Goal: Information Seeking & Learning: Learn about a topic

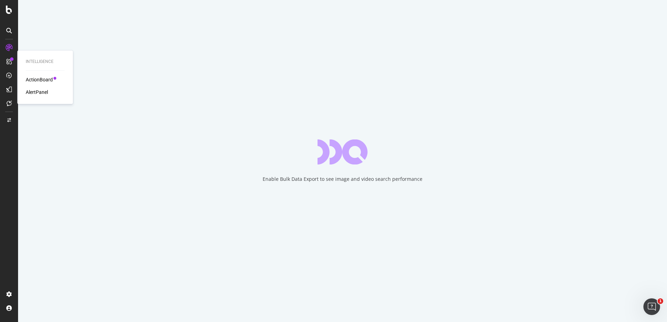
click at [46, 79] on div "ActionBoard" at bounding box center [39, 79] width 27 height 7
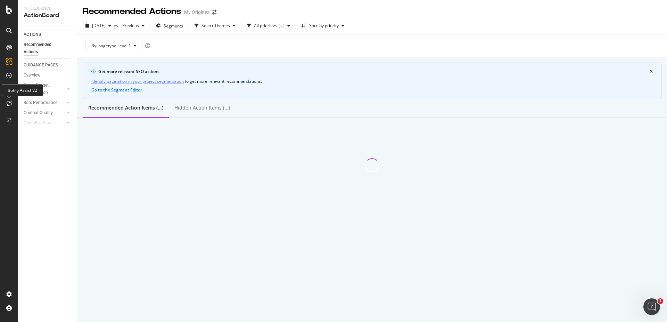
click at [12, 103] on div at bounding box center [8, 103] width 11 height 11
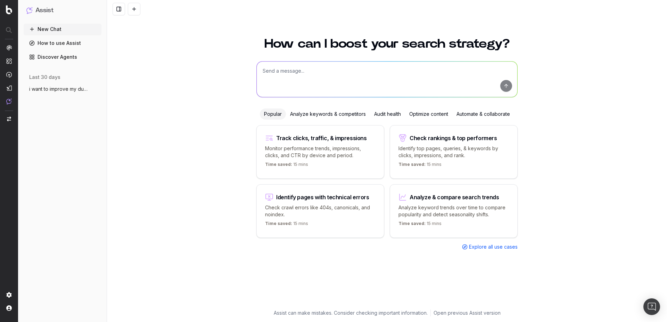
click at [302, 75] on textarea at bounding box center [387, 79] width 261 height 35
type textarea "where should i go on the botify platform to see the increase of my seo traffic?"
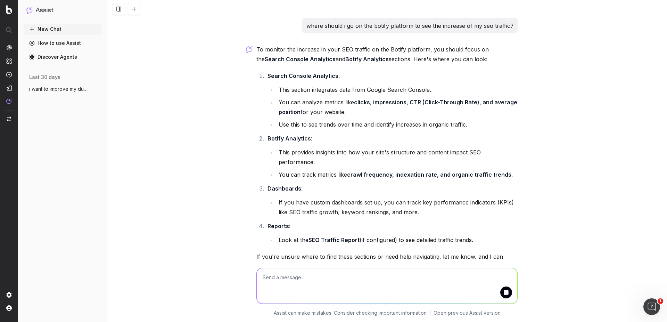
scroll to position [33, 0]
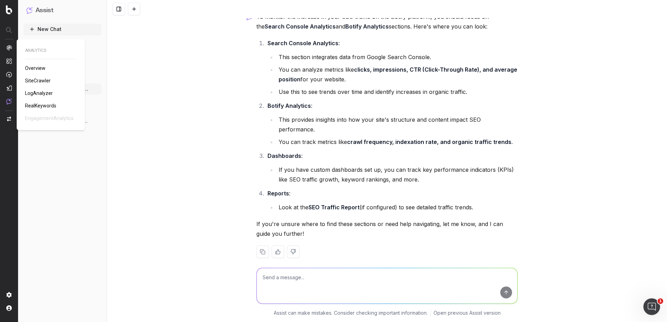
click at [32, 67] on span "Overview" at bounding box center [35, 68] width 21 height 6
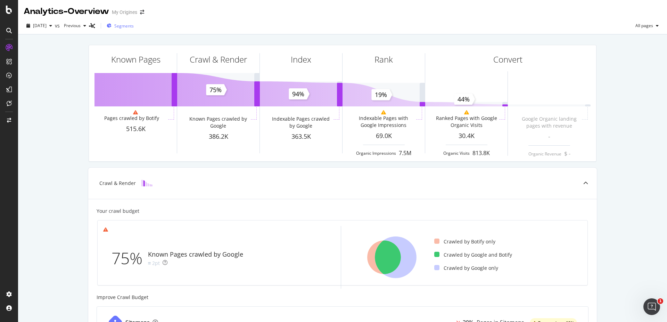
click at [130, 27] on span "Segments" at bounding box center [123, 26] width 19 height 6
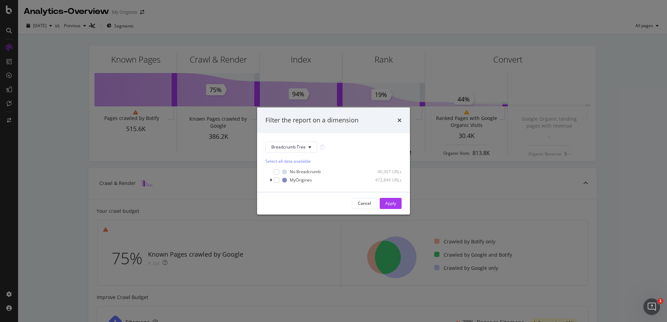
click at [84, 105] on div "Filter the report on a dimension Breadcrumb Tree Select all data available No B…" at bounding box center [333, 161] width 667 height 322
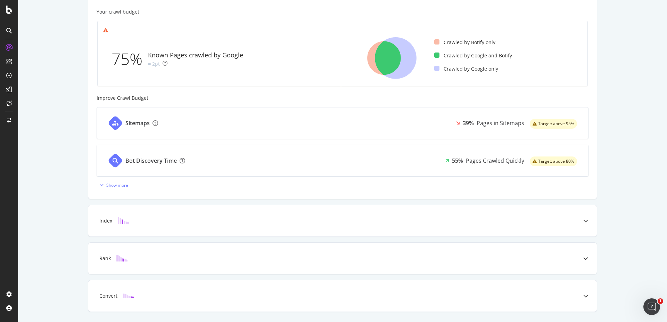
scroll to position [219, 0]
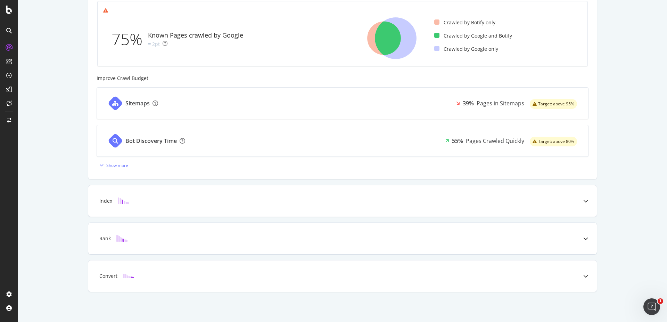
click at [127, 238] on div at bounding box center [122, 238] width 22 height 7
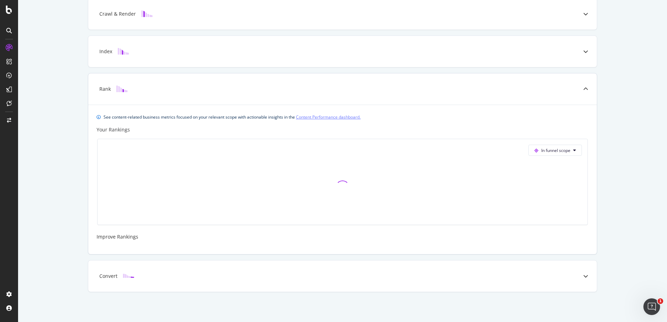
scroll to position [169, 0]
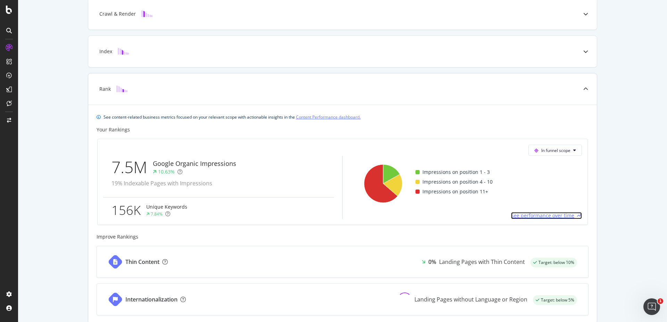
click at [530, 218] on span "See performance over time" at bounding box center [542, 215] width 63 height 7
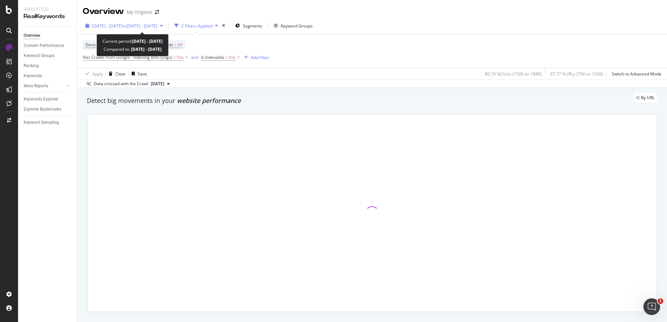
click at [123, 26] on span "[DATE] - [DATE]" at bounding box center [107, 26] width 31 height 6
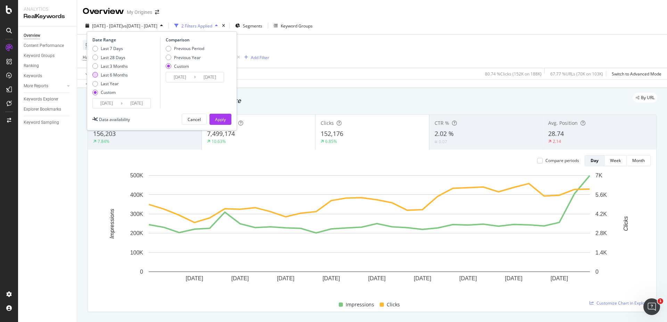
click at [102, 73] on div "Last 6 Months" at bounding box center [114, 75] width 27 height 6
type input "[DATE]"
click at [219, 118] on div "Apply" at bounding box center [220, 119] width 11 height 6
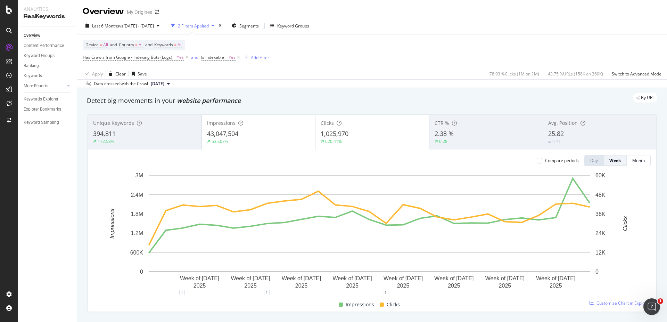
click at [616, 164] on button "Week" at bounding box center [615, 160] width 23 height 11
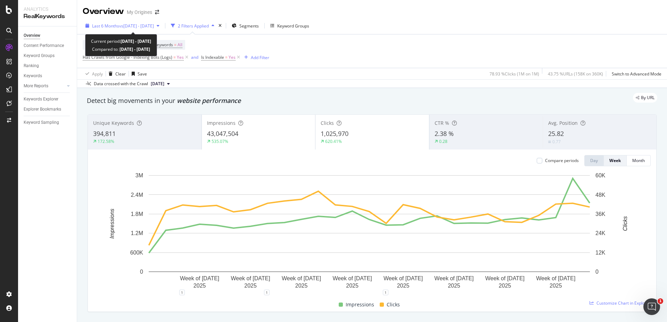
click at [154, 27] on span "vs [DATE] - [DATE]" at bounding box center [136, 26] width 35 height 6
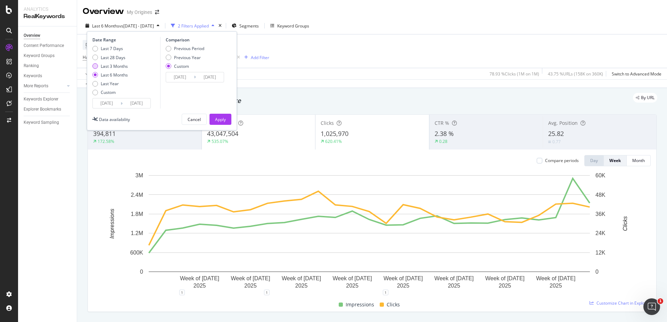
click at [97, 67] on div "Last 3 Months" at bounding box center [95, 66] width 6 height 6
type input "[DATE]"
click at [227, 122] on button "Apply" at bounding box center [221, 119] width 22 height 11
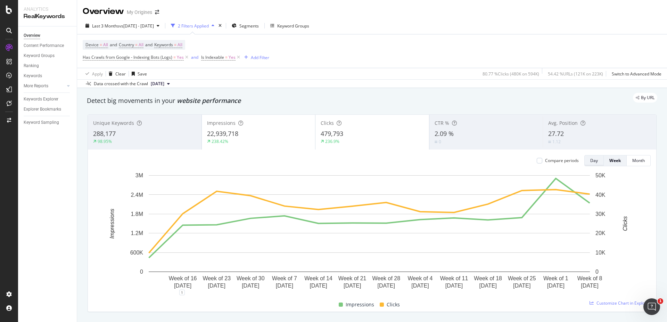
click at [590, 162] on div "Day" at bounding box center [594, 160] width 8 height 6
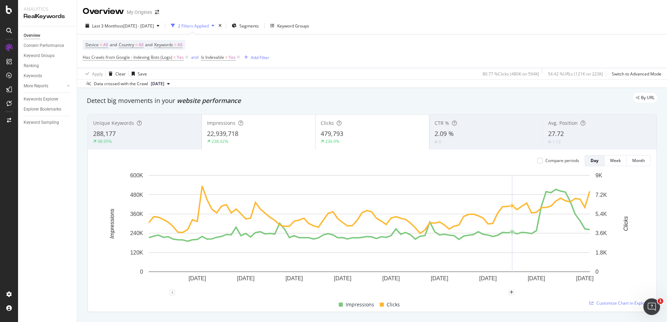
click at [510, 279] on rect "A chart." at bounding box center [369, 232] width 552 height 121
click at [546, 191] on icon "A chart." at bounding box center [546, 223] width 0 height 97
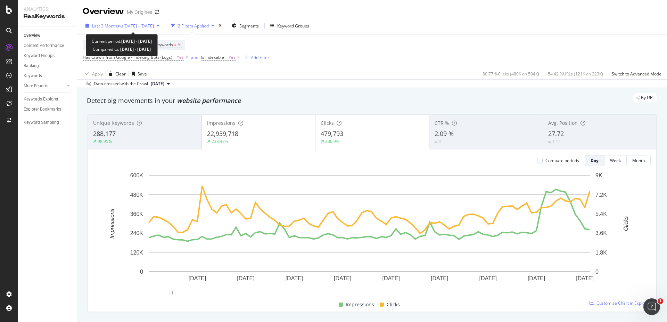
click at [154, 23] on span "vs [DATE] - [DATE]" at bounding box center [136, 26] width 35 height 6
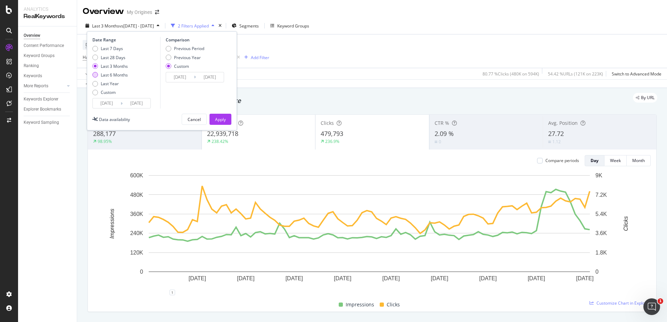
click at [93, 77] on div "Last 6 Months" at bounding box center [95, 75] width 6 height 6
type input "[DATE]"
click at [220, 120] on div "Apply" at bounding box center [220, 119] width 11 height 6
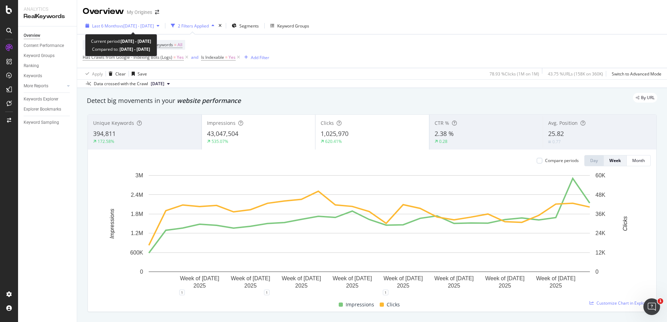
click at [120, 24] on span "vs [DATE] - [DATE]" at bounding box center [136, 26] width 35 height 6
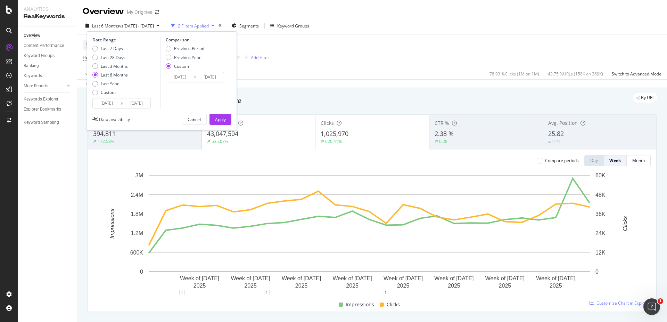
click at [115, 104] on input "[DATE]" at bounding box center [107, 103] width 28 height 10
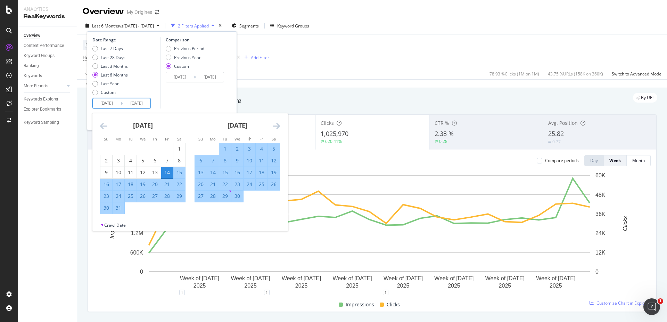
click at [100, 128] on div "[DATE] 1 2 3 4 5 6 7 8 9 10 11 12 13 14 15 16 17 18 19 20 21 22 23 24 25 26 27 …" at bounding box center [143, 163] width 95 height 101
click at [101, 128] on icon "Move backward to switch to the previous month." at bounding box center [103, 126] width 7 height 8
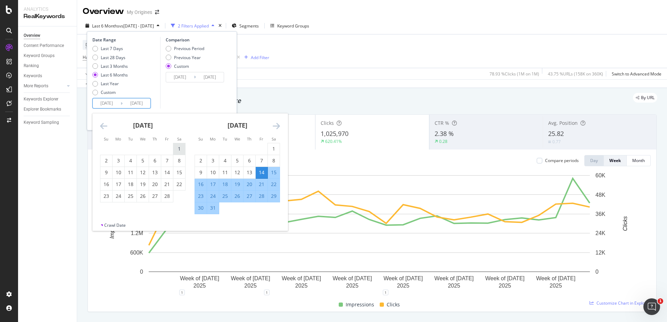
click at [176, 150] on div "1" at bounding box center [179, 148] width 12 height 7
type input "[DATE]"
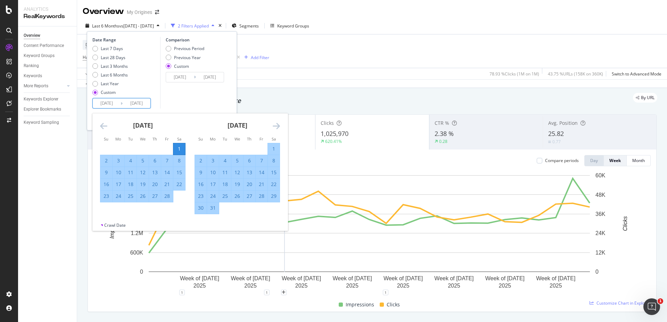
click at [275, 127] on icon "Move forward to switch to the next month." at bounding box center [276, 126] width 7 height 8
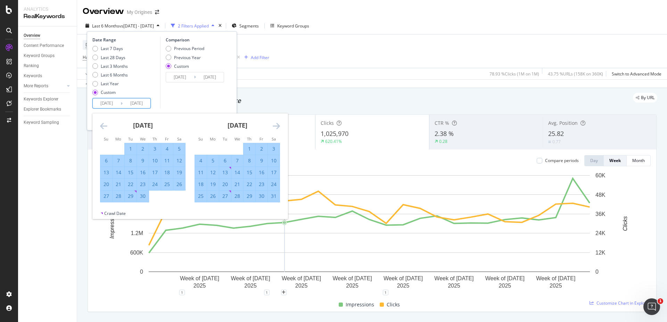
click at [275, 127] on icon "Move forward to switch to the next month." at bounding box center [276, 126] width 7 height 8
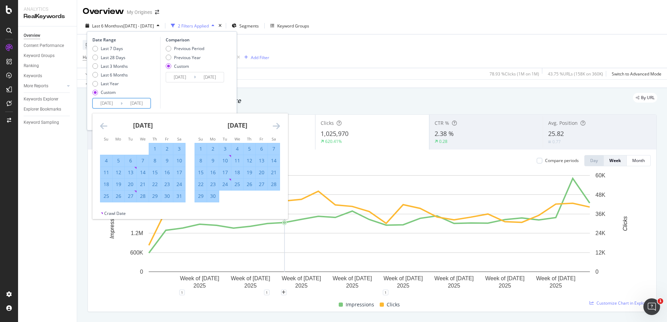
click at [275, 127] on icon "Move forward to switch to the next month." at bounding box center [276, 126] width 7 height 8
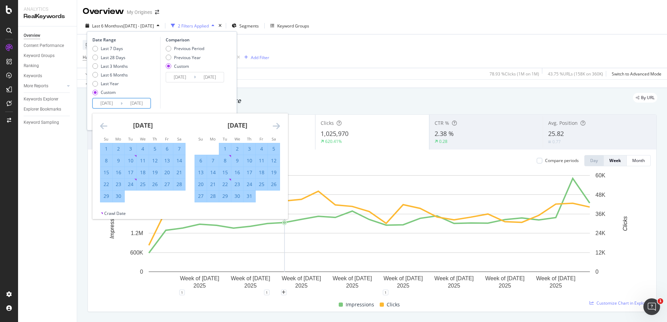
click at [275, 127] on icon "Move forward to switch to the next month." at bounding box center [276, 126] width 7 height 8
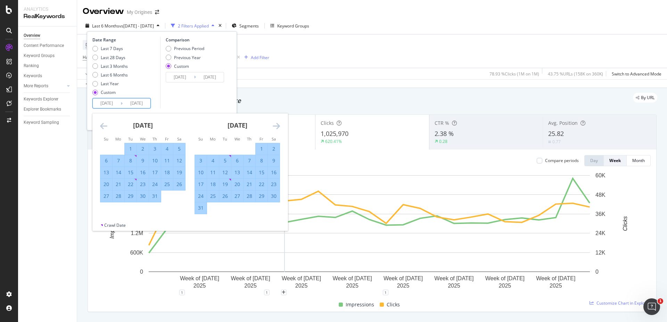
click at [275, 127] on icon "Move forward to switch to the next month." at bounding box center [276, 126] width 7 height 8
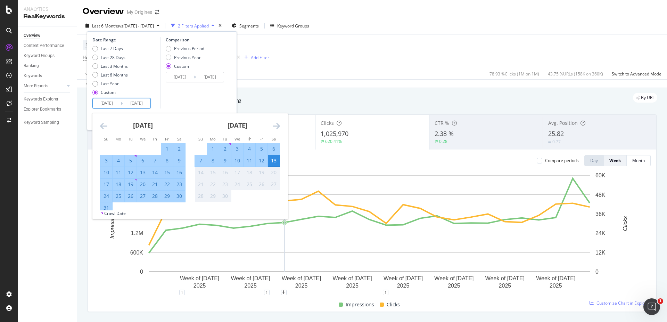
click at [206, 95] on div "Comparison Previous Period Previous Year Custom [DATE] Navigate forward to inte…" at bounding box center [193, 73] width 66 height 72
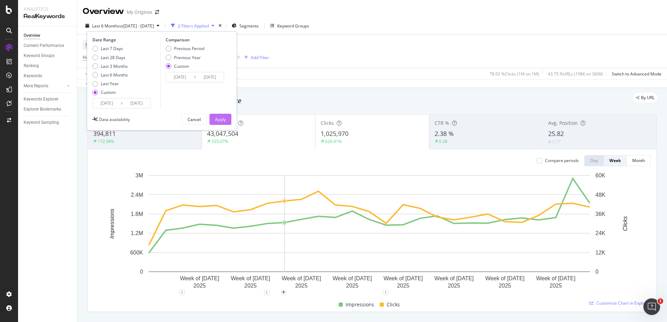
click at [218, 117] on div "Apply" at bounding box center [220, 119] width 11 height 6
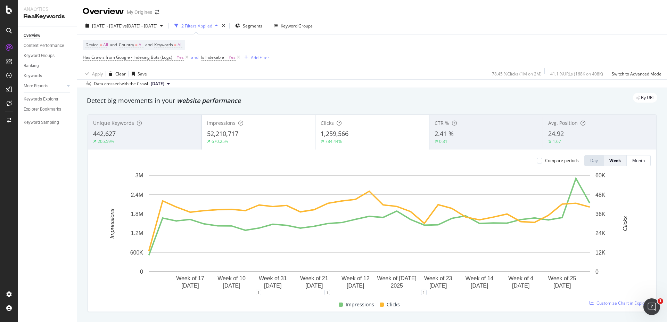
click at [488, 83] on div "Data crossed with the Crawl [DATE]" at bounding box center [372, 83] width 590 height 8
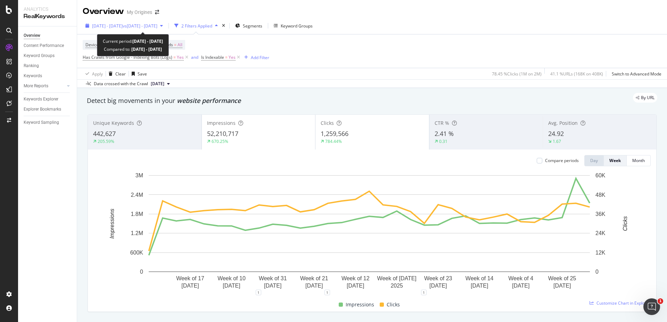
click at [111, 25] on span "[DATE] - [DATE]" at bounding box center [107, 26] width 31 height 6
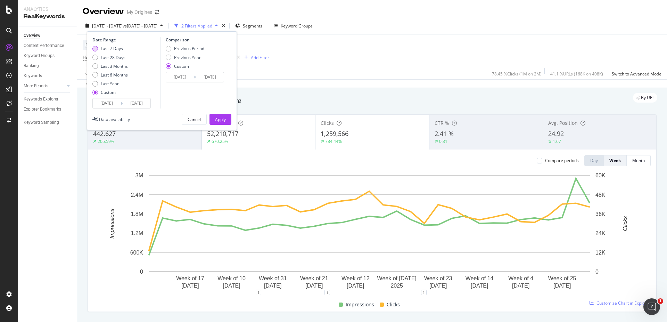
click at [97, 49] on div "Last 7 Days" at bounding box center [95, 49] width 6 height 6
type input "[DATE]"
click at [230, 123] on button "Apply" at bounding box center [221, 119] width 22 height 11
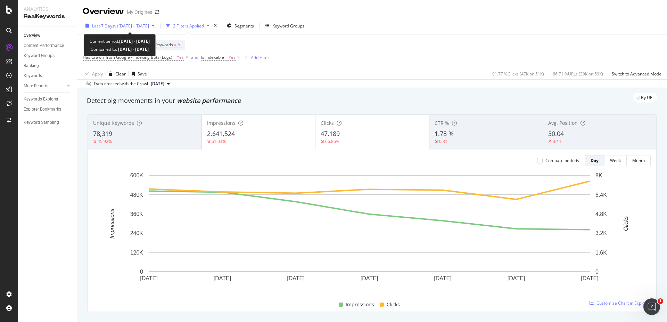
click at [149, 24] on span "vs [DATE] - [DATE]" at bounding box center [131, 26] width 35 height 6
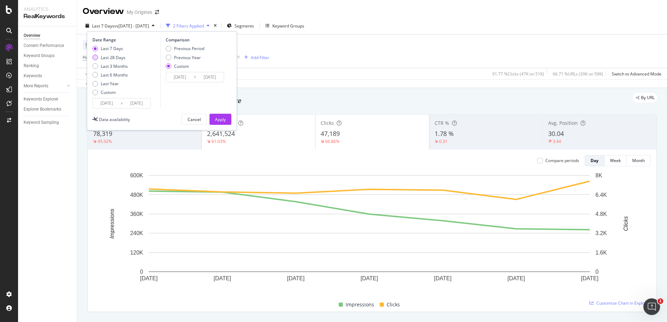
click at [108, 58] on div "Last 28 Days" at bounding box center [113, 58] width 25 height 6
type input "[DATE]"
click at [225, 123] on div "Apply" at bounding box center [220, 119] width 11 height 10
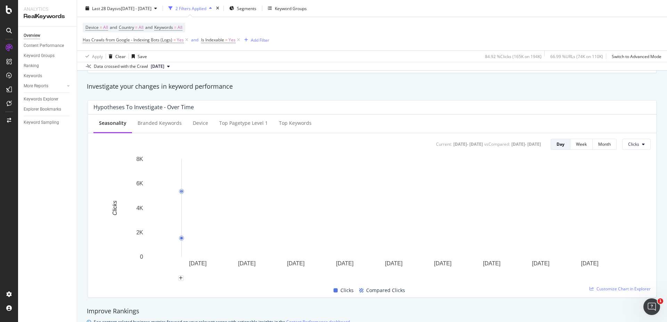
scroll to position [248, 0]
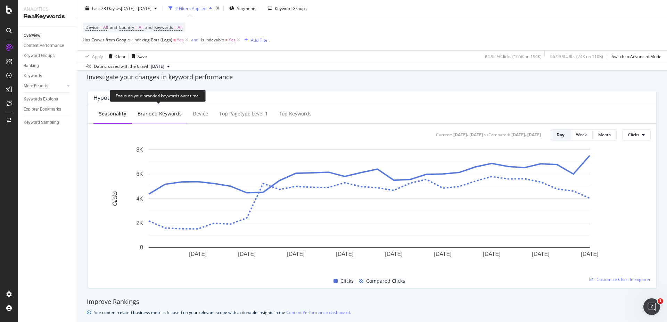
click at [164, 111] on div "Branded Keywords" at bounding box center [160, 113] width 44 height 7
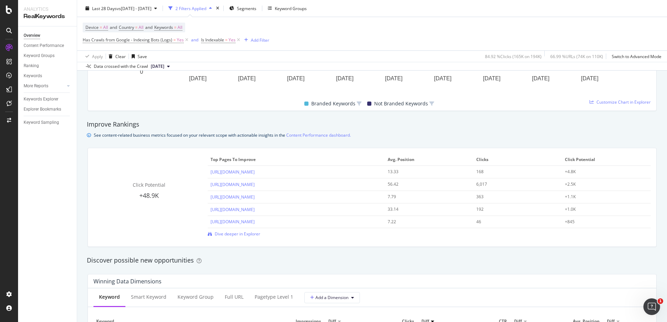
scroll to position [284, 0]
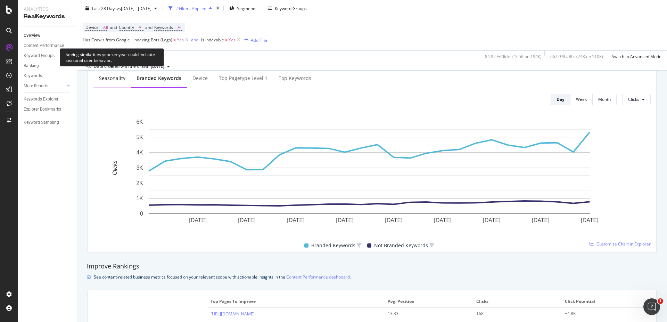
click at [115, 82] on div "Seasonality" at bounding box center [112, 78] width 38 height 19
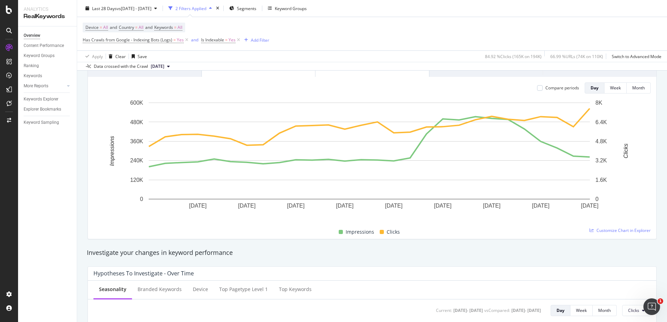
scroll to position [0, 0]
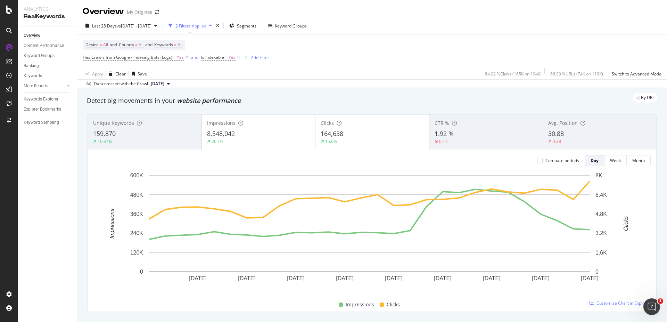
click at [259, 134] on div "8,548,042" at bounding box center [258, 133] width 103 height 9
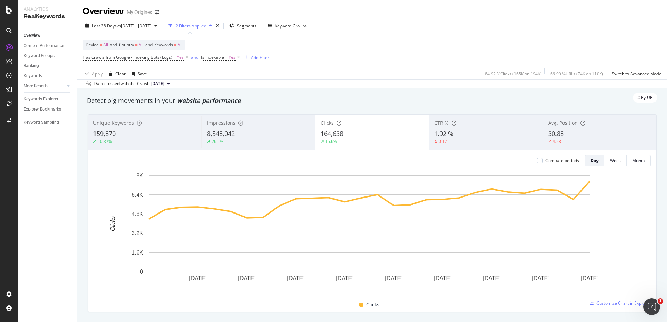
click at [354, 140] on div "15.6%" at bounding box center [372, 141] width 103 height 6
click at [254, 128] on div "Impressions 8,548,042 26.1%" at bounding box center [259, 131] width 114 height 31
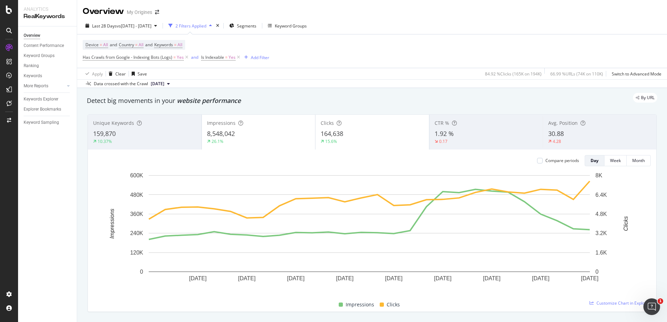
click at [458, 131] on div "1.92 %" at bounding box center [486, 133] width 103 height 9
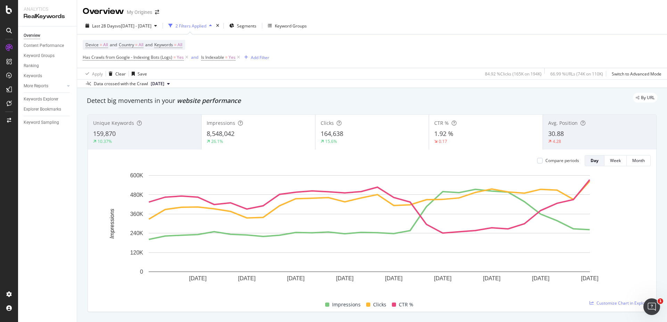
click at [478, 148] on div "CTR % 1.92 % 0.17" at bounding box center [486, 132] width 114 height 35
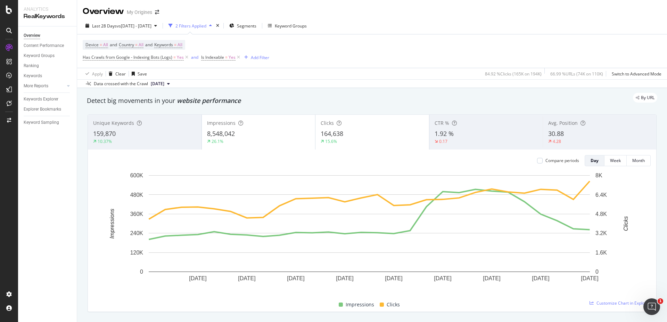
click at [579, 129] on div "Avg. Position 30.88 4.28" at bounding box center [600, 131] width 114 height 31
